Goal: Information Seeking & Learning: Learn about a topic

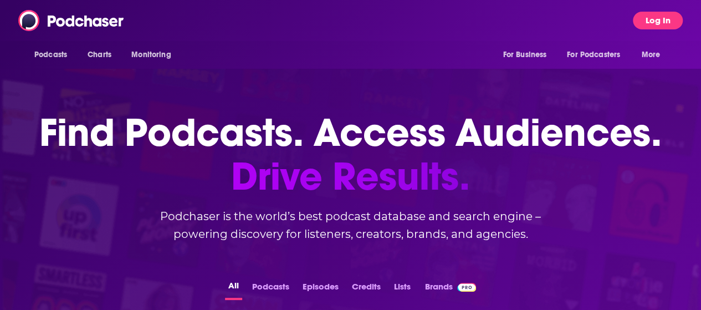
click at [661, 24] on button "Log In" at bounding box center [658, 21] width 50 height 18
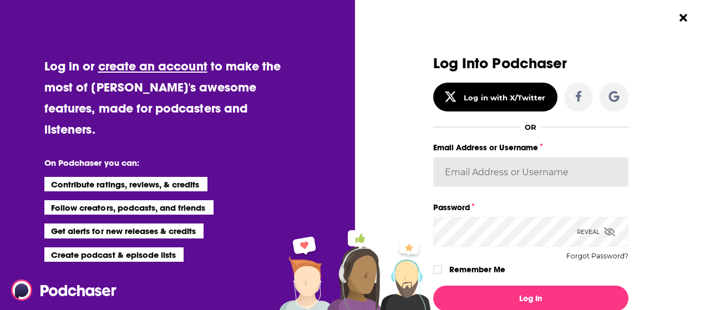
click at [473, 164] on input "Email Address or Username" at bounding box center [530, 172] width 195 height 30
click at [543, 172] on input "Email Address or Username" at bounding box center [530, 172] width 195 height 30
type input "[EMAIL_ADDRESS][DOMAIN_NAME]"
click at [433, 286] on button "Log In" at bounding box center [530, 299] width 195 height 26
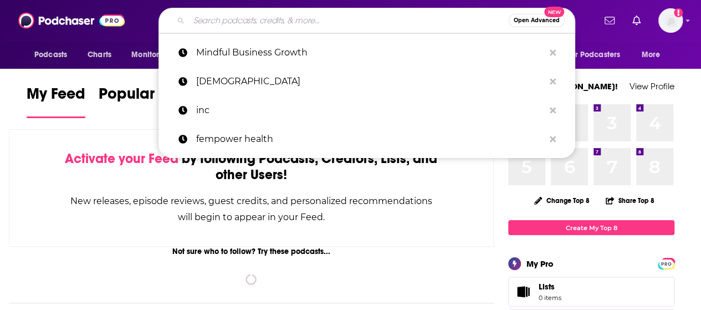
click at [311, 13] on input "Search podcasts, credits, & more..." at bounding box center [349, 21] width 320 height 18
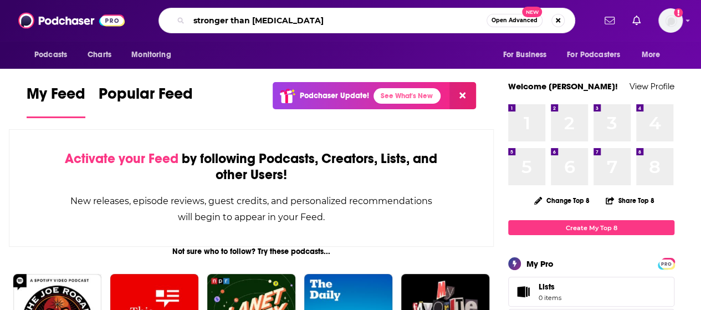
type input "stronger than [MEDICAL_DATA]"
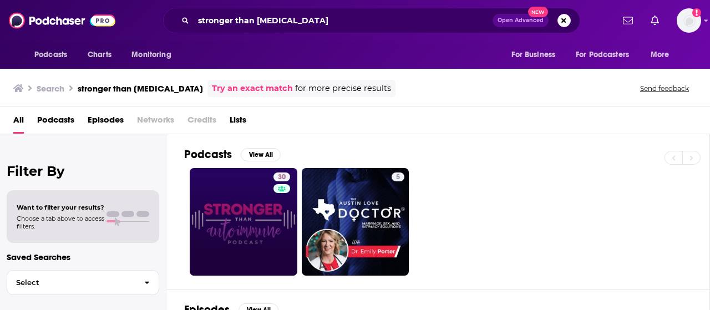
click at [241, 273] on link "30" at bounding box center [244, 222] width 108 height 108
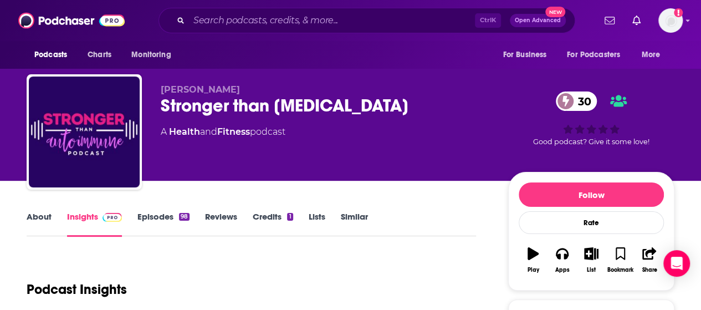
click at [149, 225] on link "Episodes 98" at bounding box center [164, 224] width 52 height 26
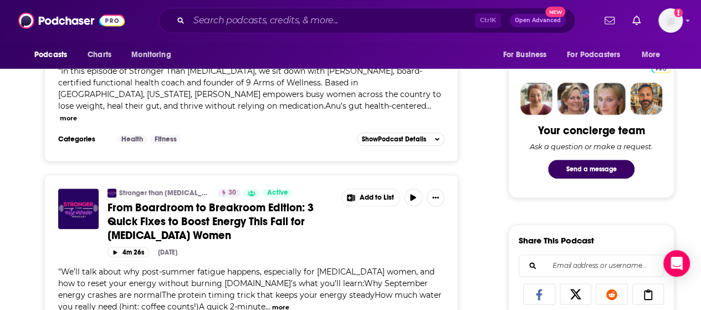
scroll to position [554, 0]
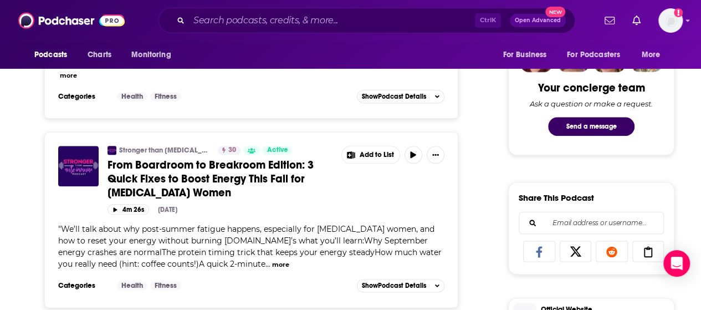
click at [272, 260] on button "more" at bounding box center [280, 264] width 17 height 9
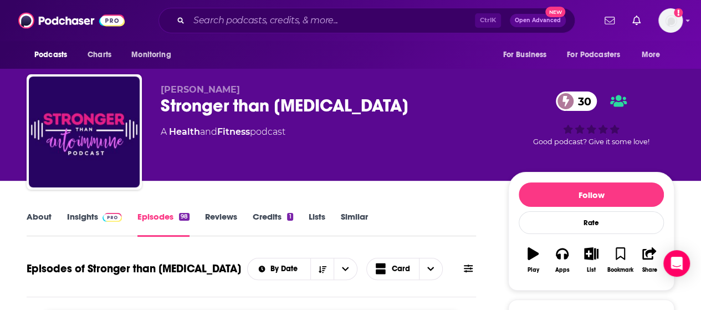
scroll to position [0, 0]
click at [78, 219] on link "Insights" at bounding box center [94, 224] width 55 height 26
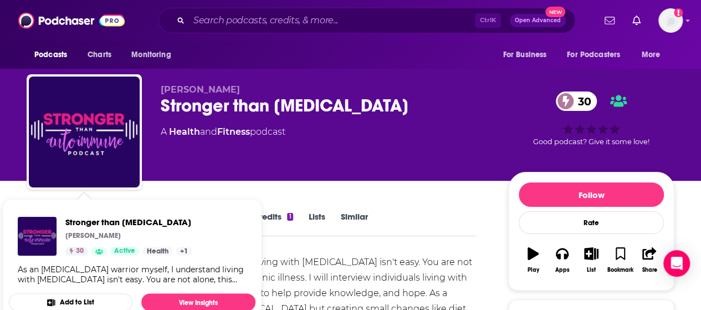
click at [84, 210] on div "Stronger than [MEDICAL_DATA] [PERSON_NAME] 30 Active Health + 1 As an [MEDICAL_…" at bounding box center [132, 250] width 247 height 85
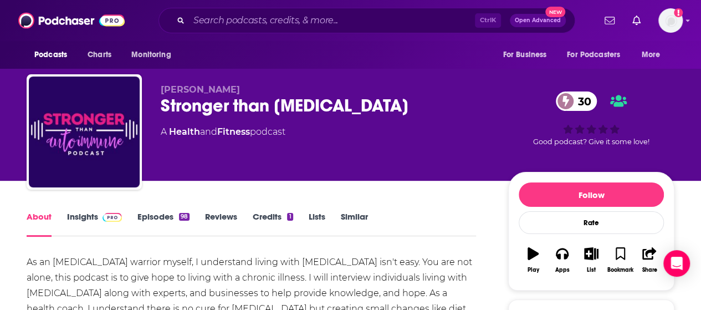
click at [92, 211] on link "Insights" at bounding box center [94, 224] width 55 height 26
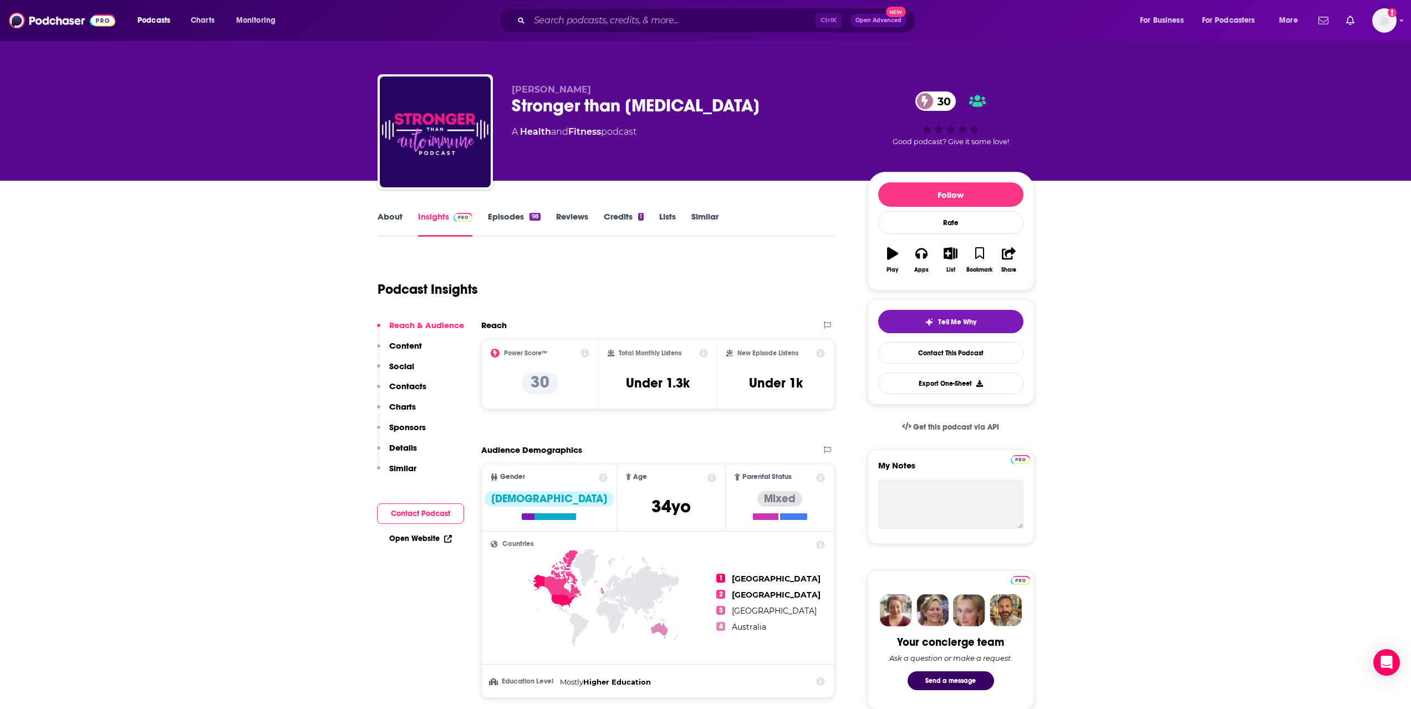
click at [492, 212] on link "Episodes 98" at bounding box center [514, 224] width 52 height 26
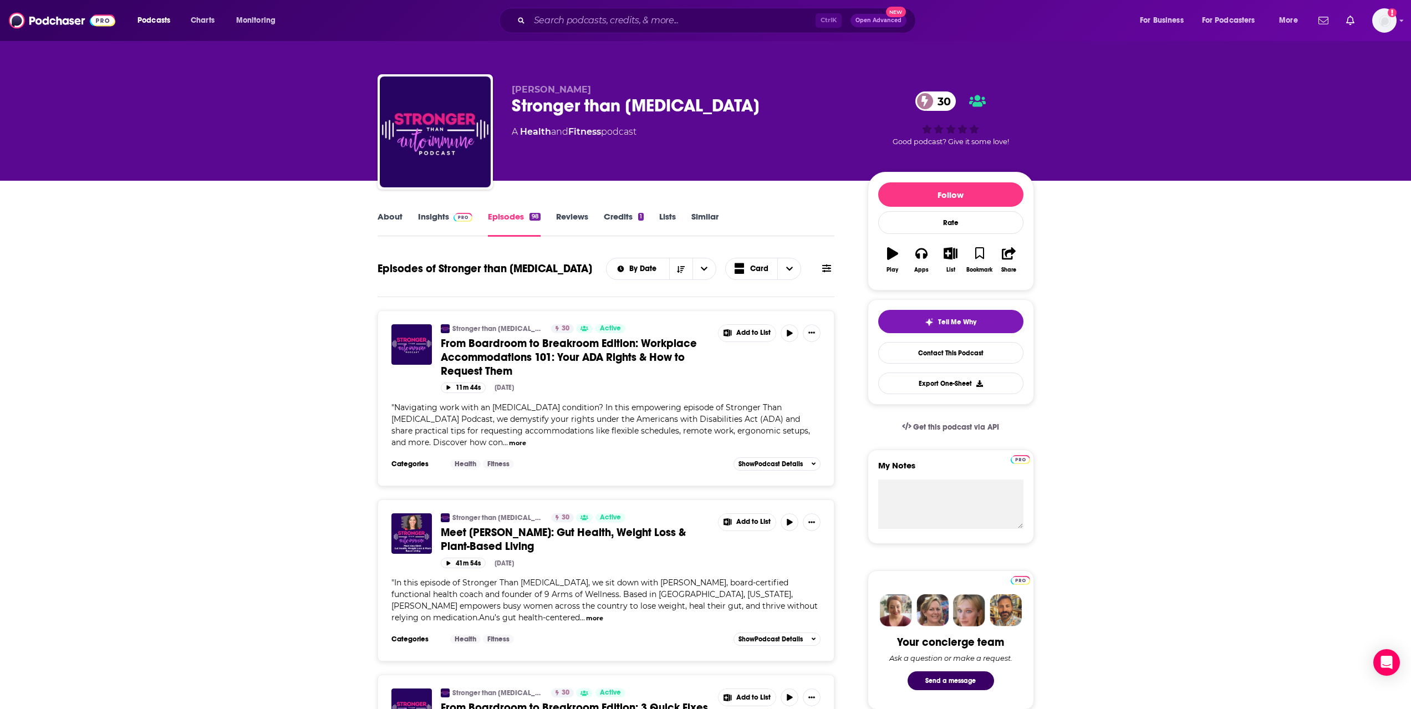
click at [509, 309] on button "more" at bounding box center [517, 443] width 17 height 9
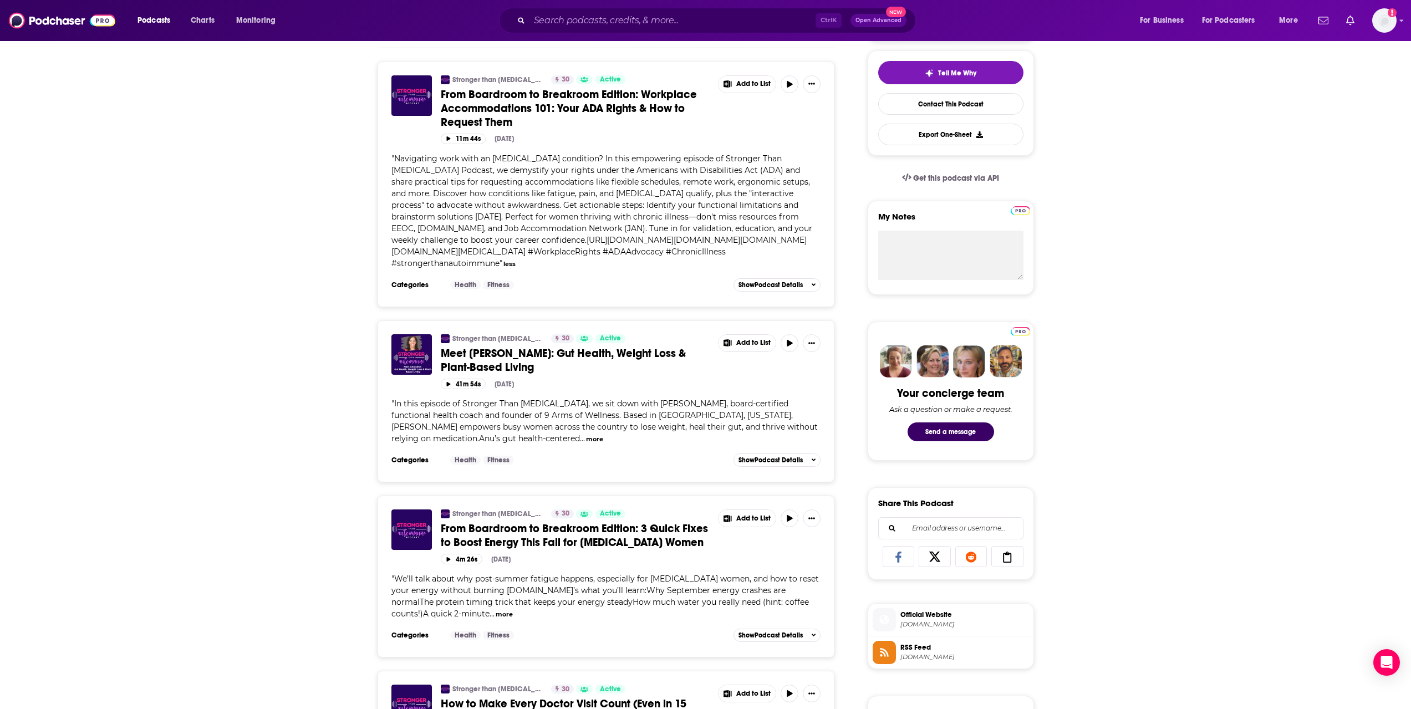
scroll to position [277, 0]
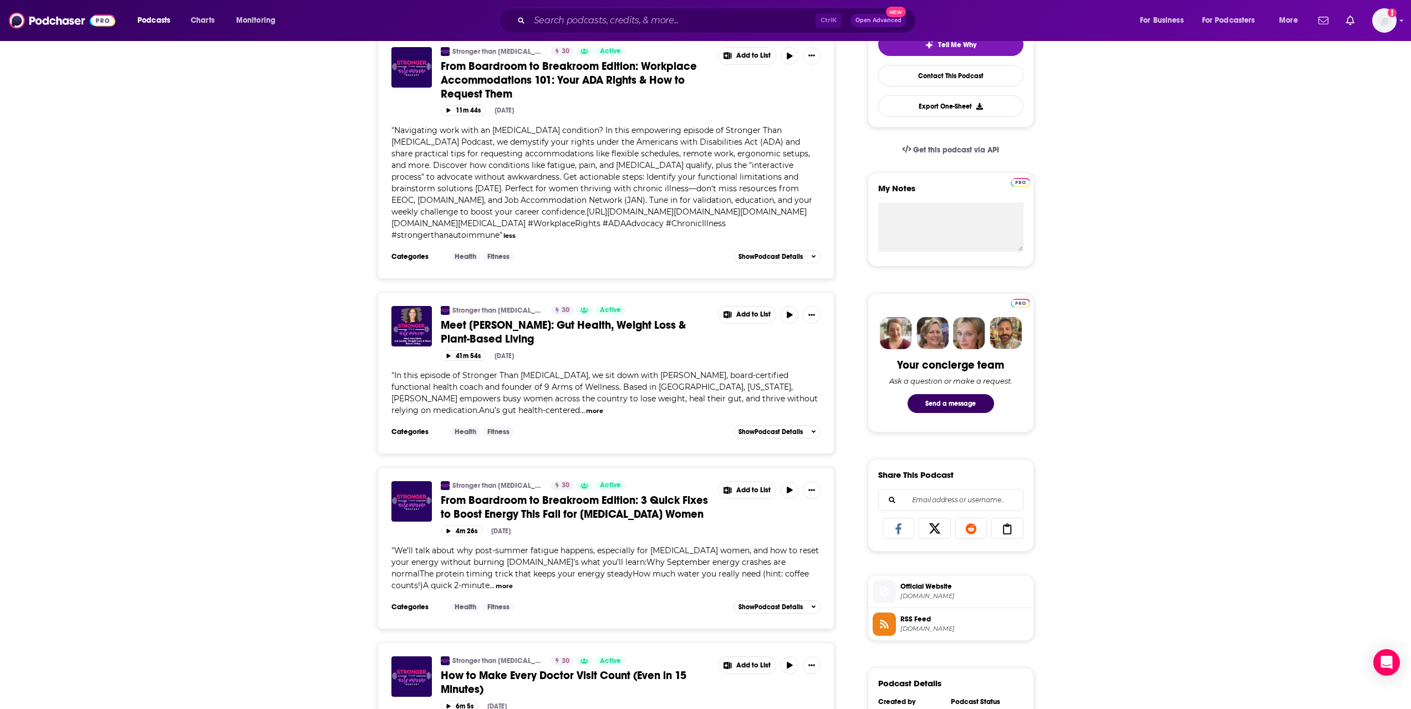
click at [586, 309] on button "more" at bounding box center [594, 410] width 17 height 9
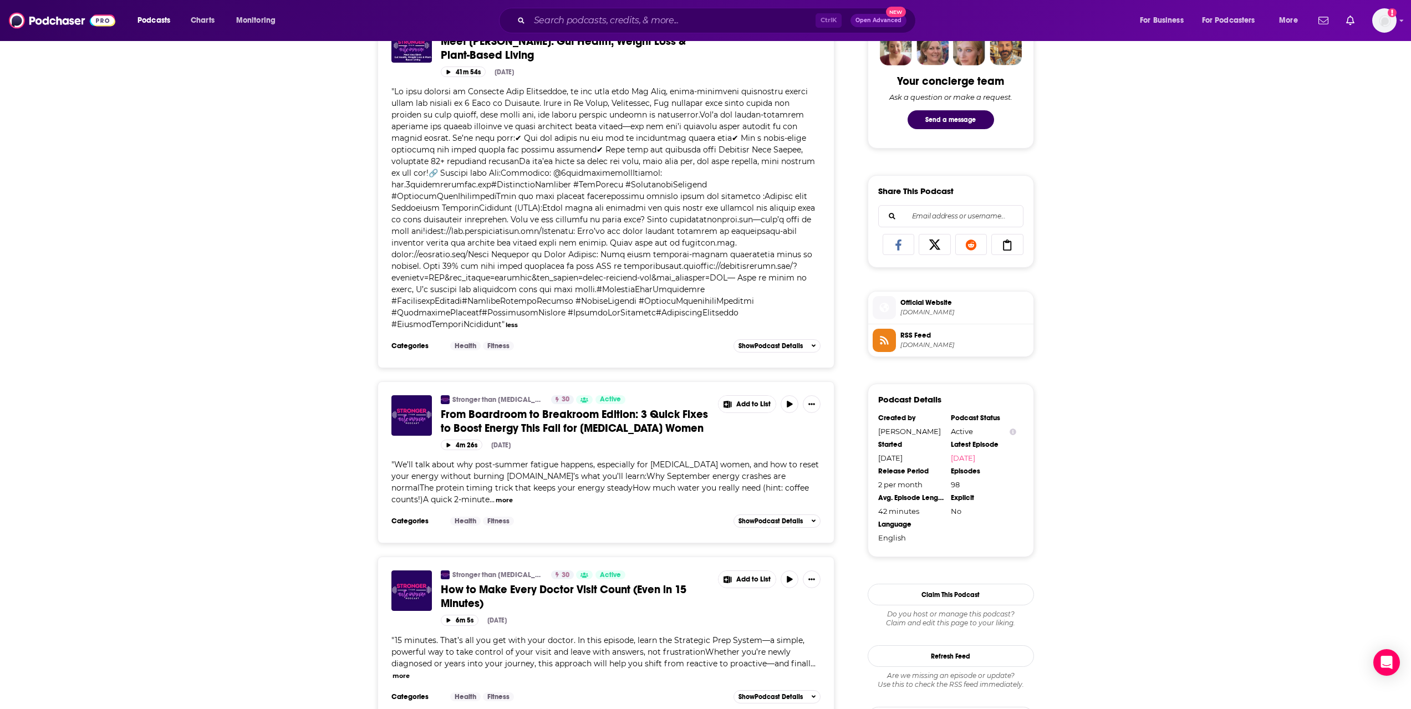
scroll to position [610, 0]
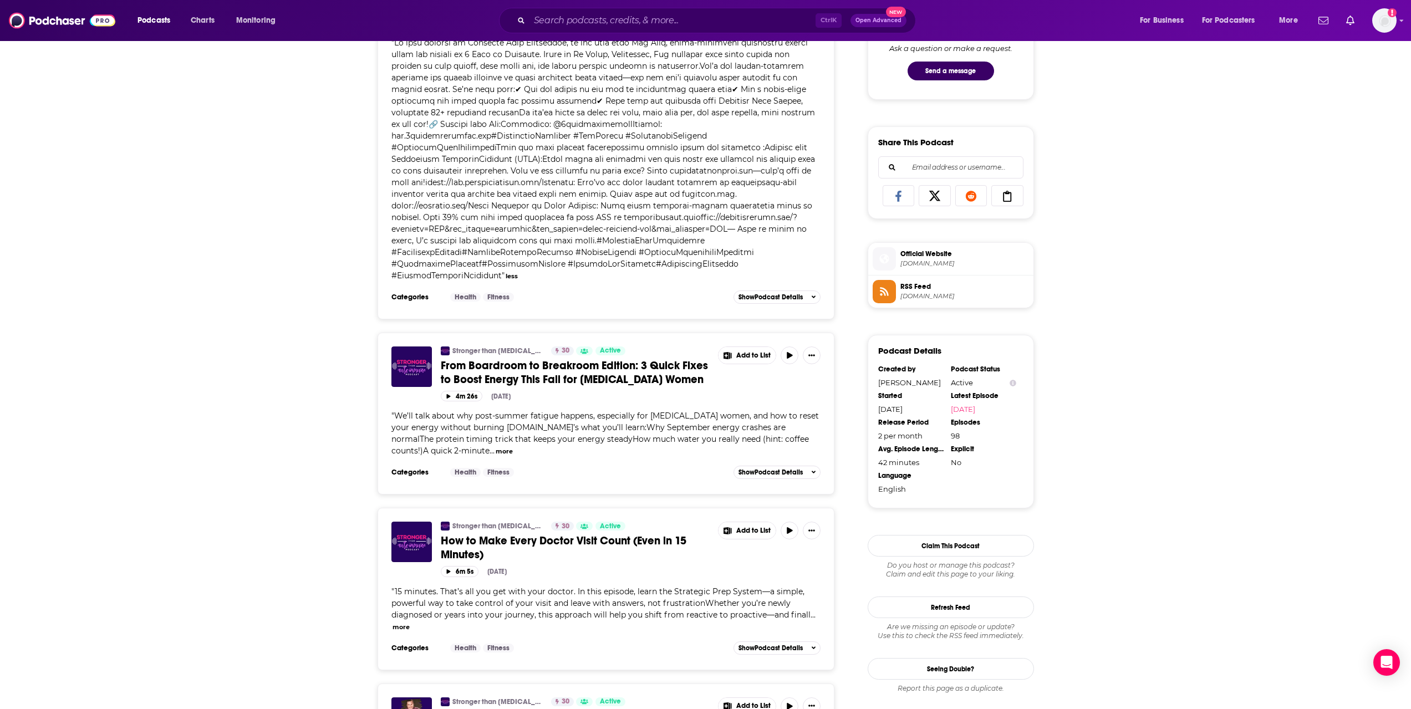
click at [496, 309] on button "more" at bounding box center [504, 451] width 17 height 9
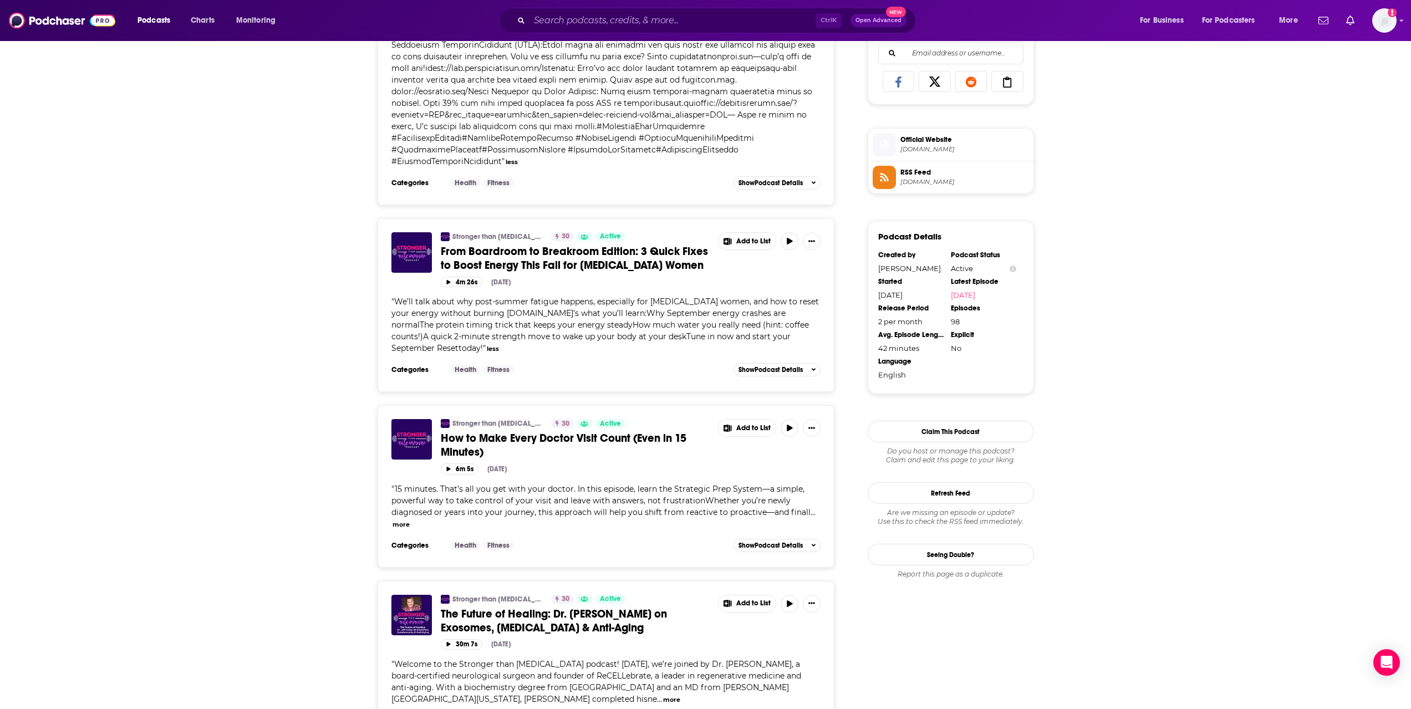
scroll to position [943, 0]
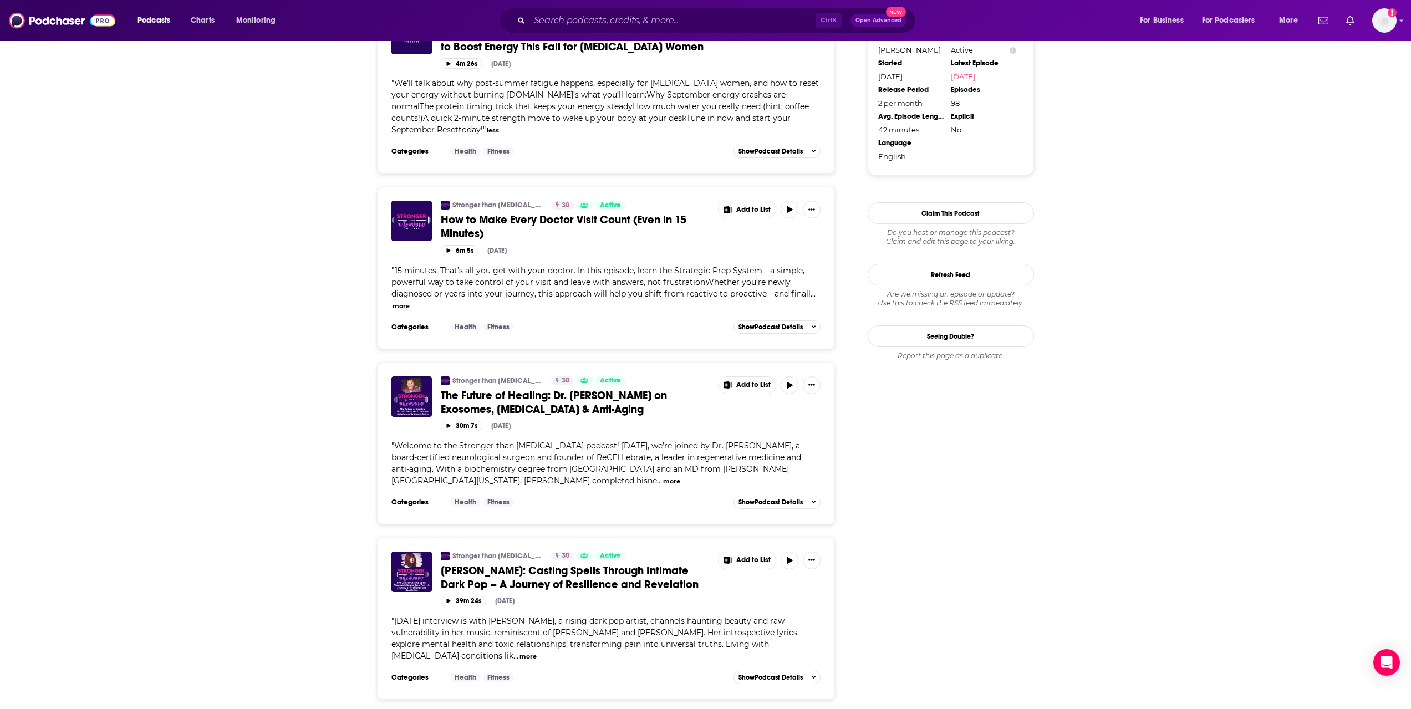
click at [399, 302] on button "more" at bounding box center [401, 306] width 17 height 9
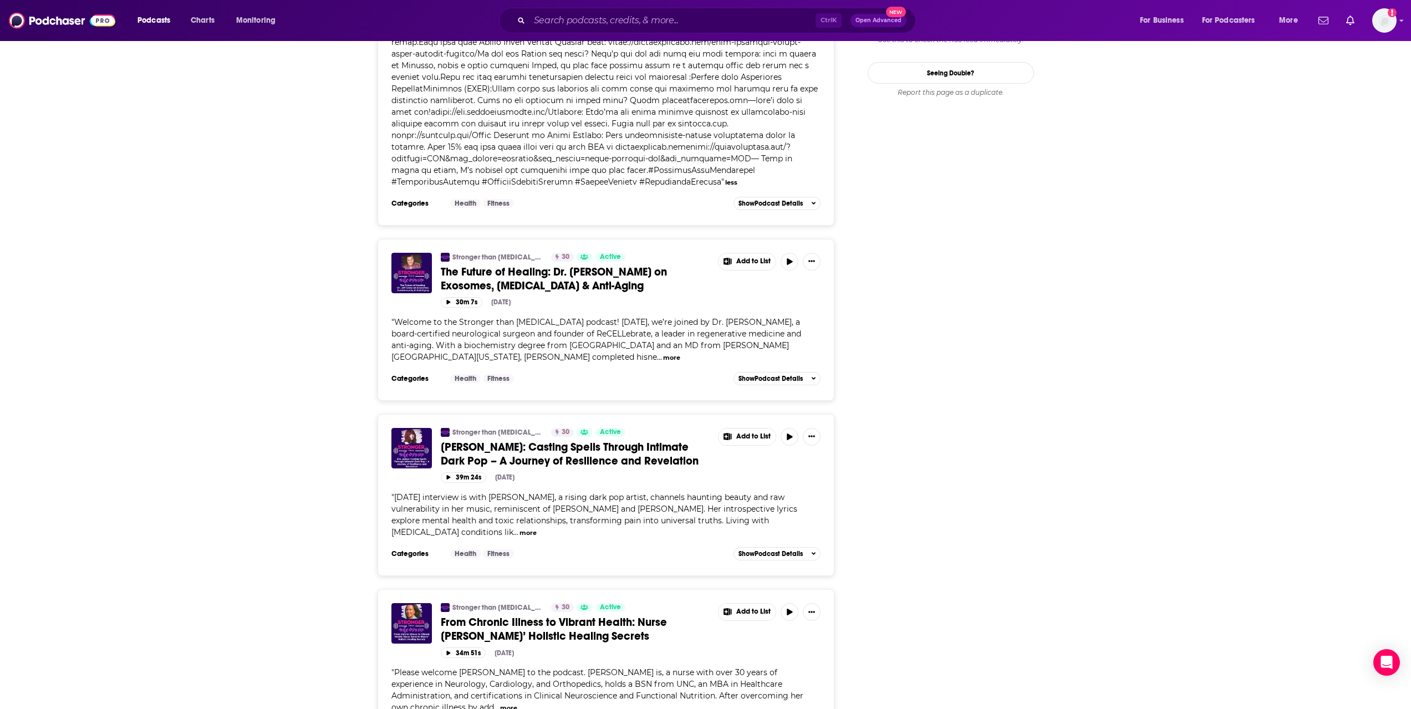
scroll to position [1220, 0]
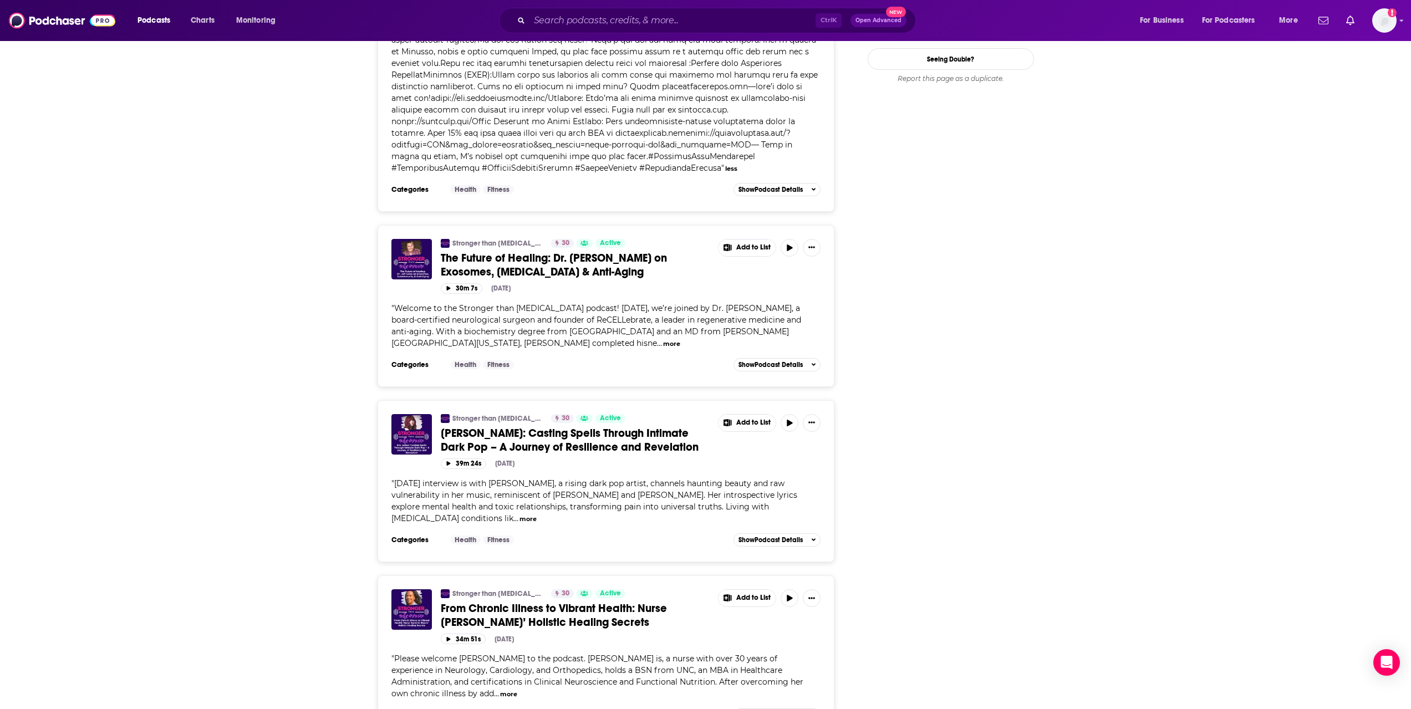
click at [663, 309] on button "more" at bounding box center [671, 343] width 17 height 9
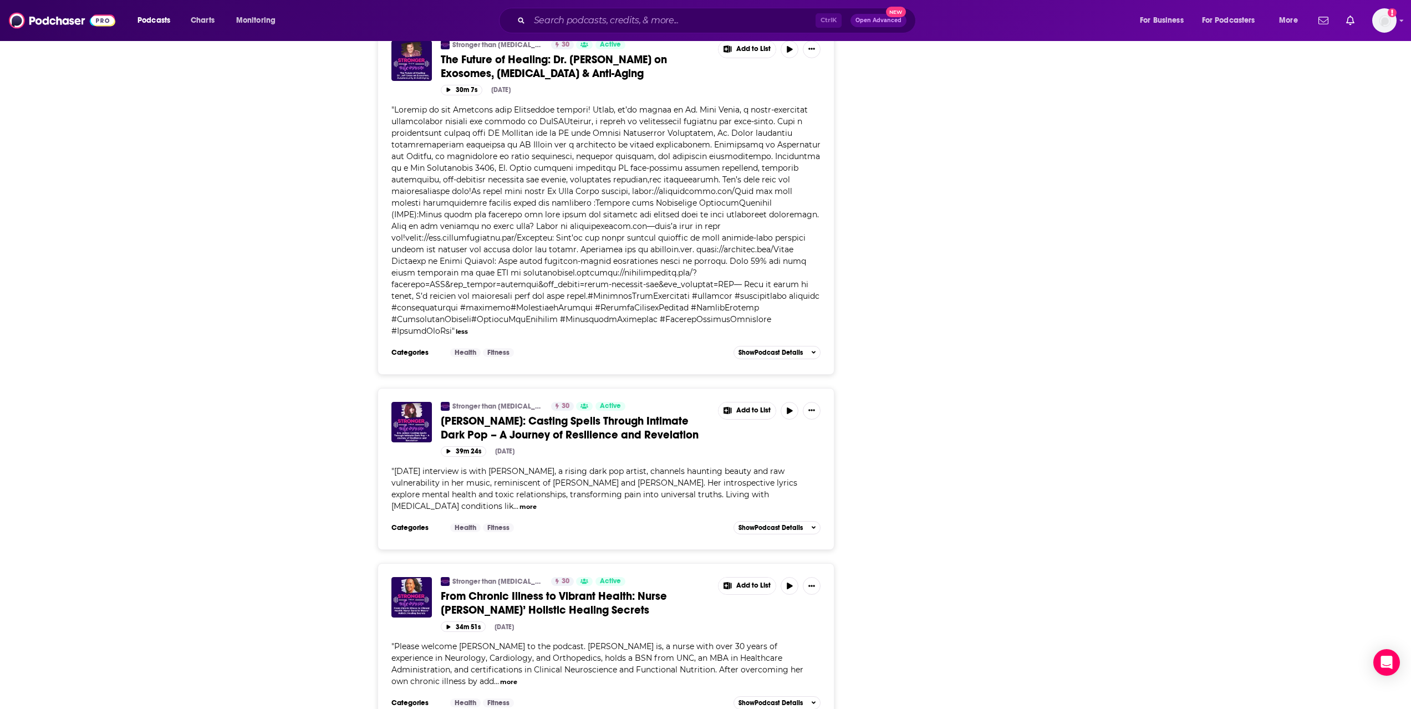
scroll to position [1497, 0]
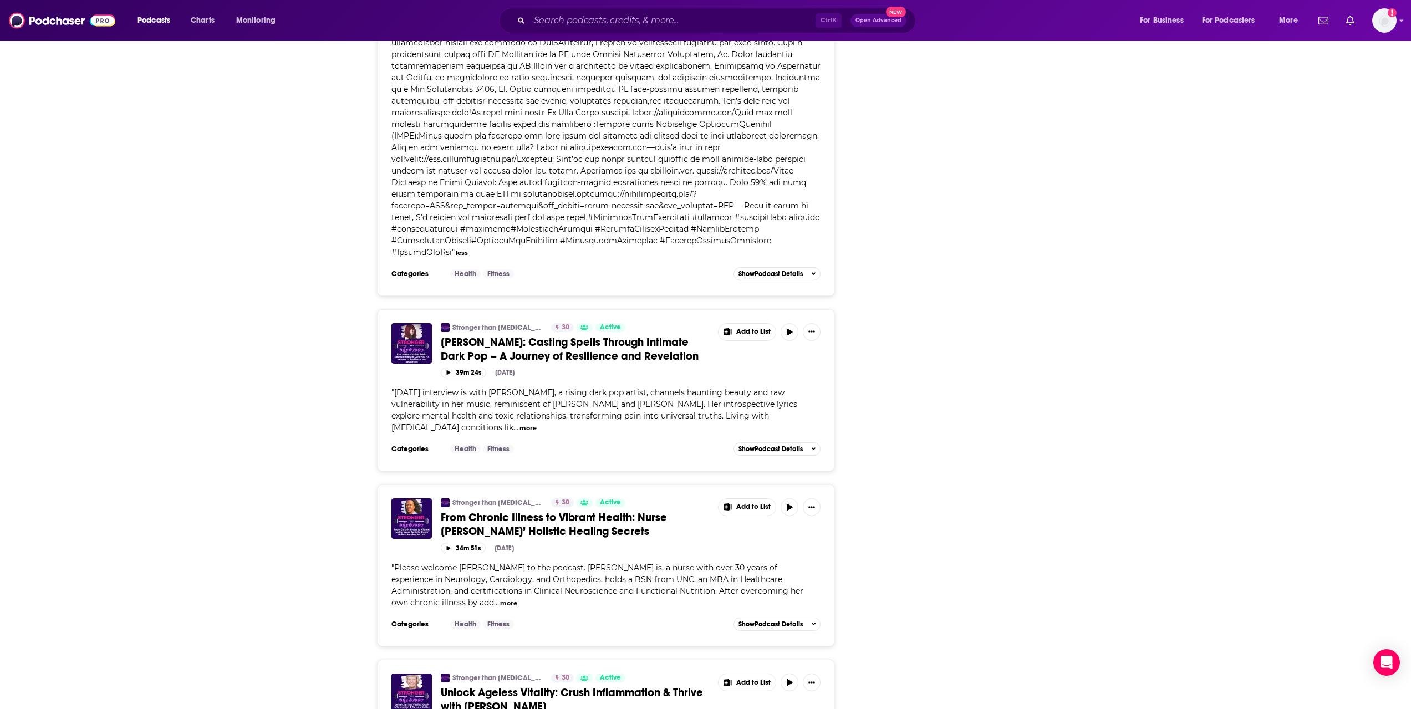
click at [518, 309] on span "..." at bounding box center [515, 428] width 5 height 10
click at [537, 309] on button "more" at bounding box center [528, 428] width 17 height 9
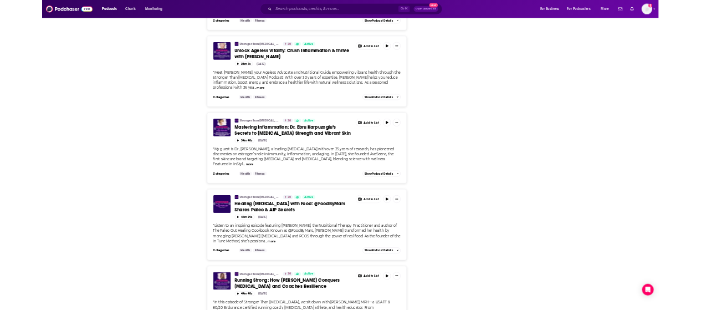
scroll to position [2273, 0]
